Goal: Task Accomplishment & Management: Use online tool/utility

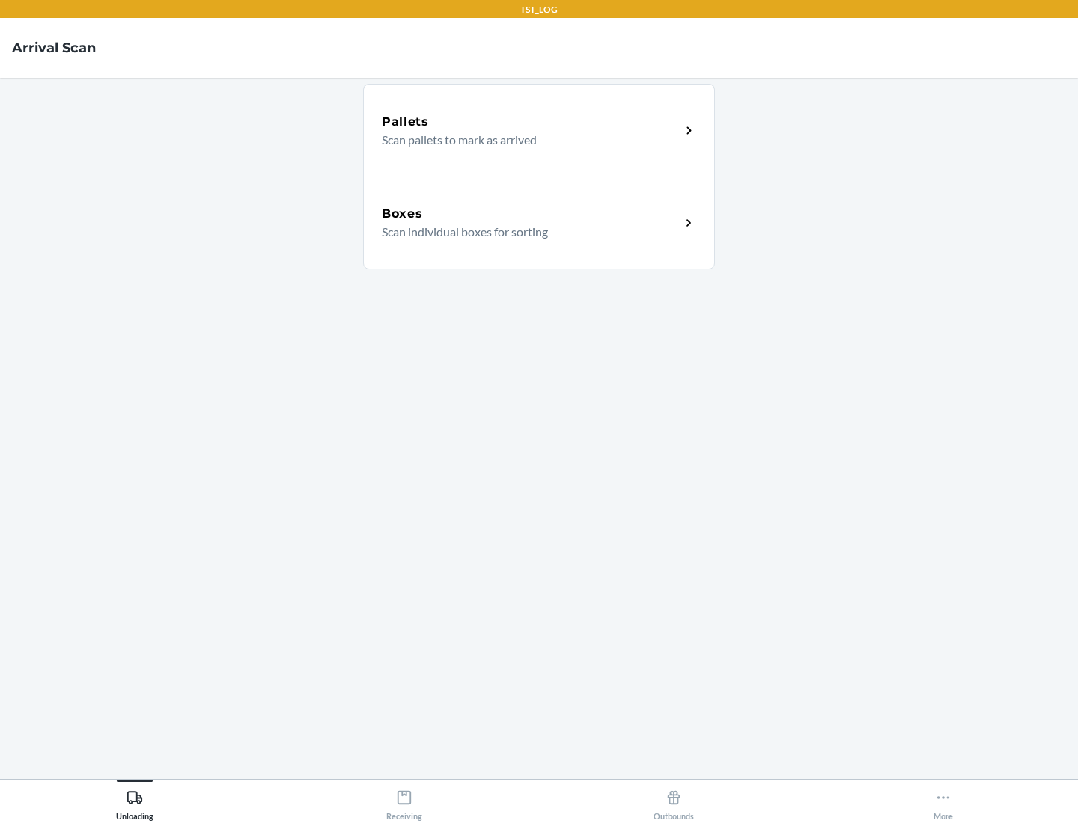
click at [531, 214] on div "Boxes" at bounding box center [531, 214] width 299 height 18
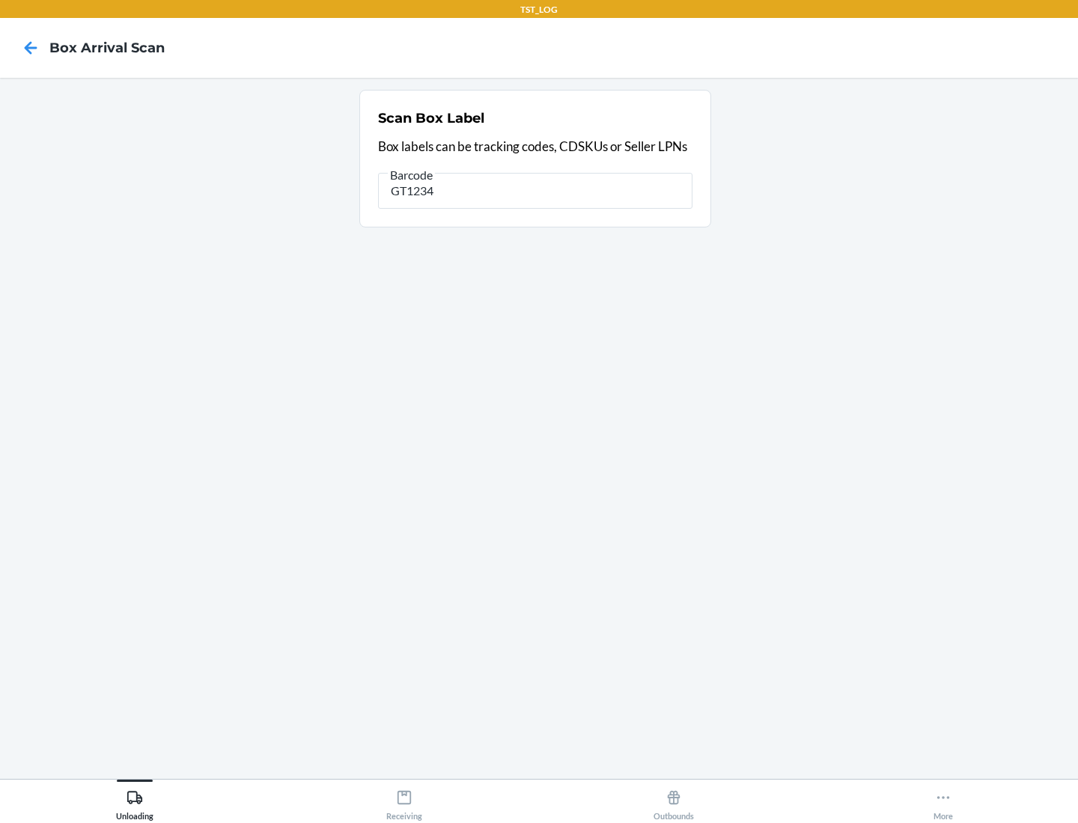
type input "GT1234"
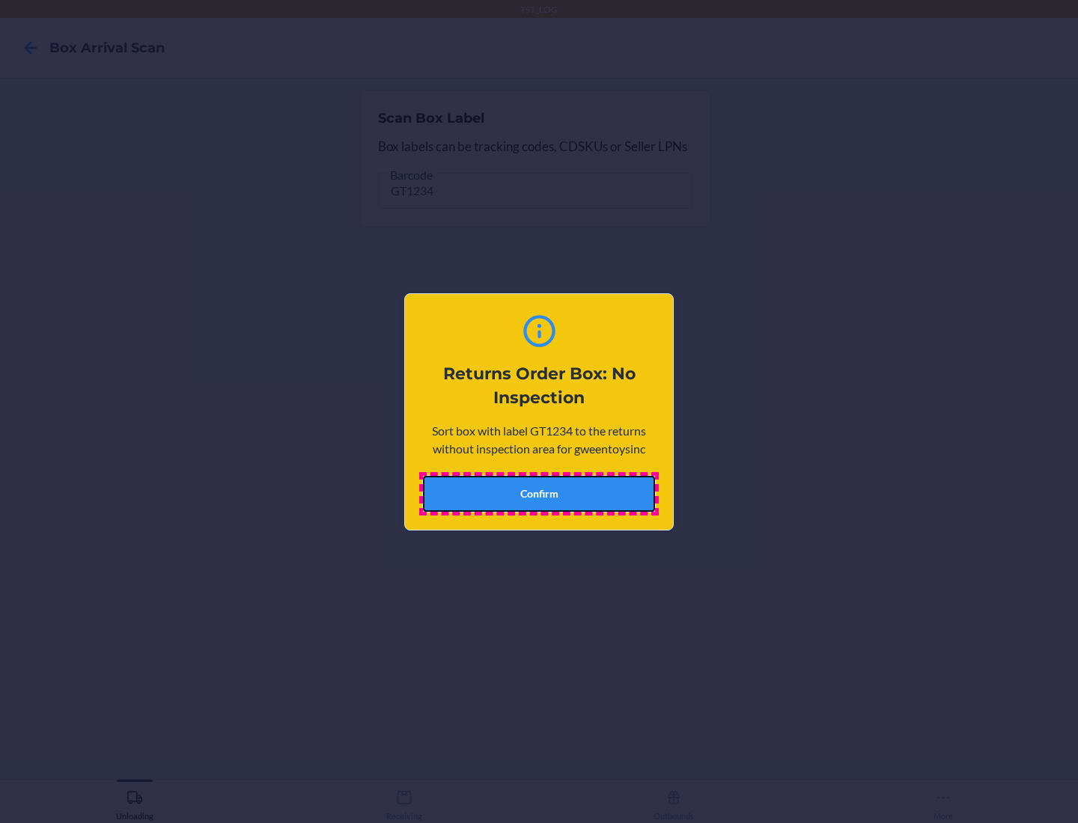
click at [539, 493] on button "Confirm" at bounding box center [539, 494] width 232 height 36
